Goal: Transaction & Acquisition: Purchase product/service

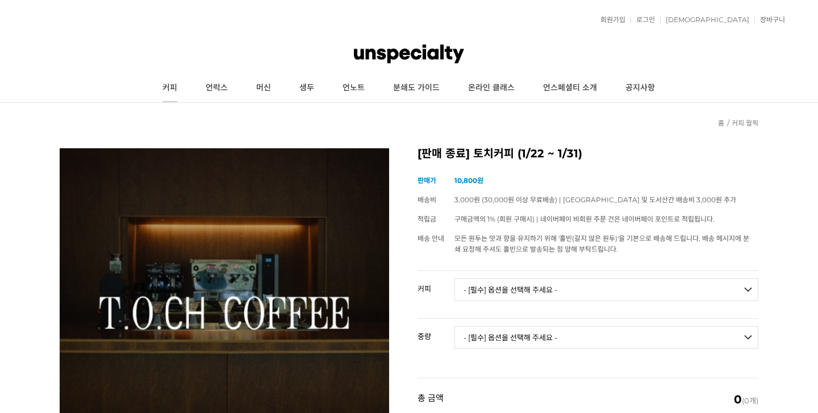
click at [176, 91] on link "커피" at bounding box center [169, 88] width 43 height 28
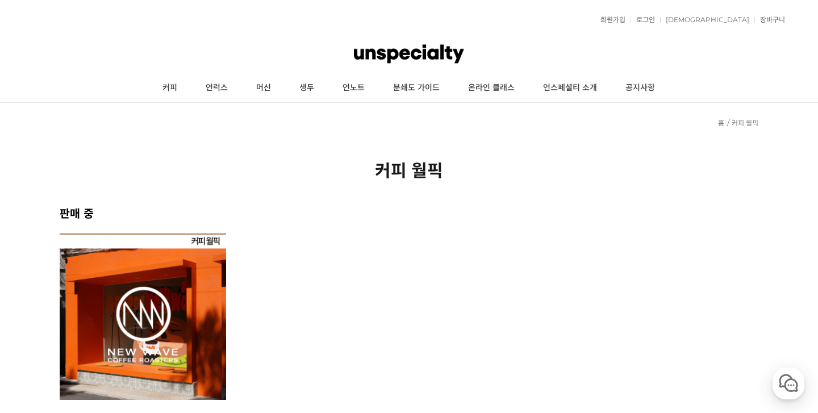
click at [172, 296] on img at bounding box center [143, 317] width 166 height 166
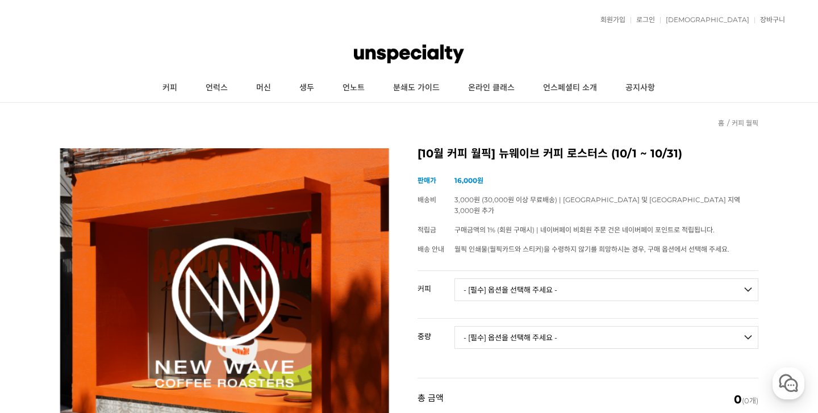
click at [565, 280] on select "- [필수] 옵션을 선택해 주세요 - ------------------- 언스페셜티 분쇄도 가이드 종이 받기 (주문 1건당 최대 1개 제공) …" at bounding box center [607, 289] width 304 height 23
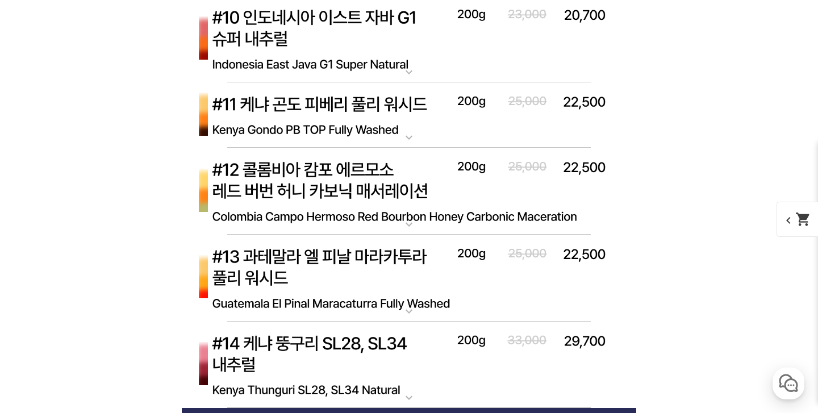
scroll to position [4711, 0]
